Goal: Transaction & Acquisition: Purchase product/service

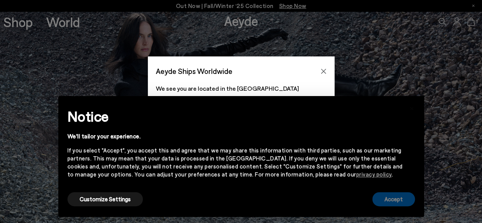
click at [385, 206] on button "Accept" at bounding box center [394, 199] width 43 height 14
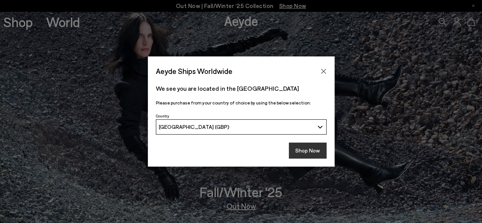
click at [318, 149] on button "Shop Now" at bounding box center [308, 151] width 38 height 16
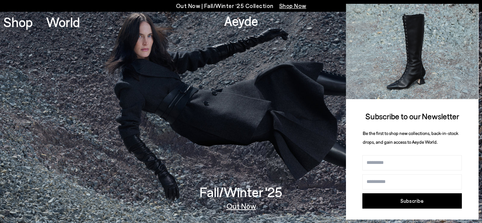
click at [471, 11] on icon at bounding box center [471, 11] width 4 height 4
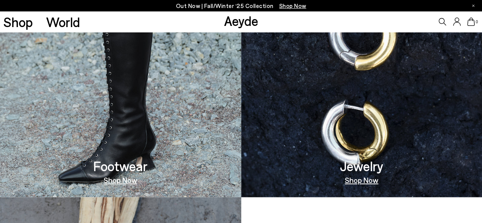
scroll to position [451, 0]
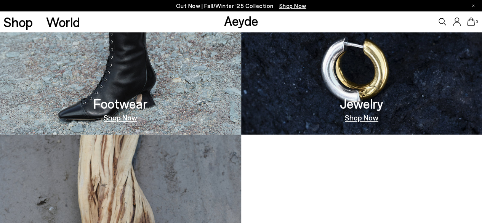
click at [368, 110] on h3 "Jewelry" at bounding box center [361, 103] width 43 height 13
click at [365, 118] on link "Shop Now" at bounding box center [362, 118] width 34 height 8
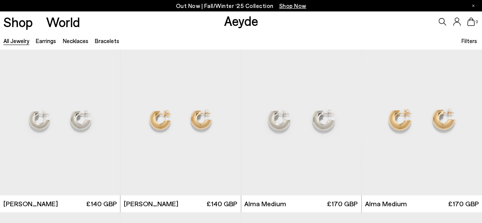
scroll to position [355, 0]
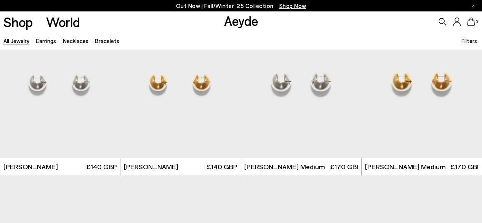
scroll to position [1071, 0]
